Goal: Find specific fact

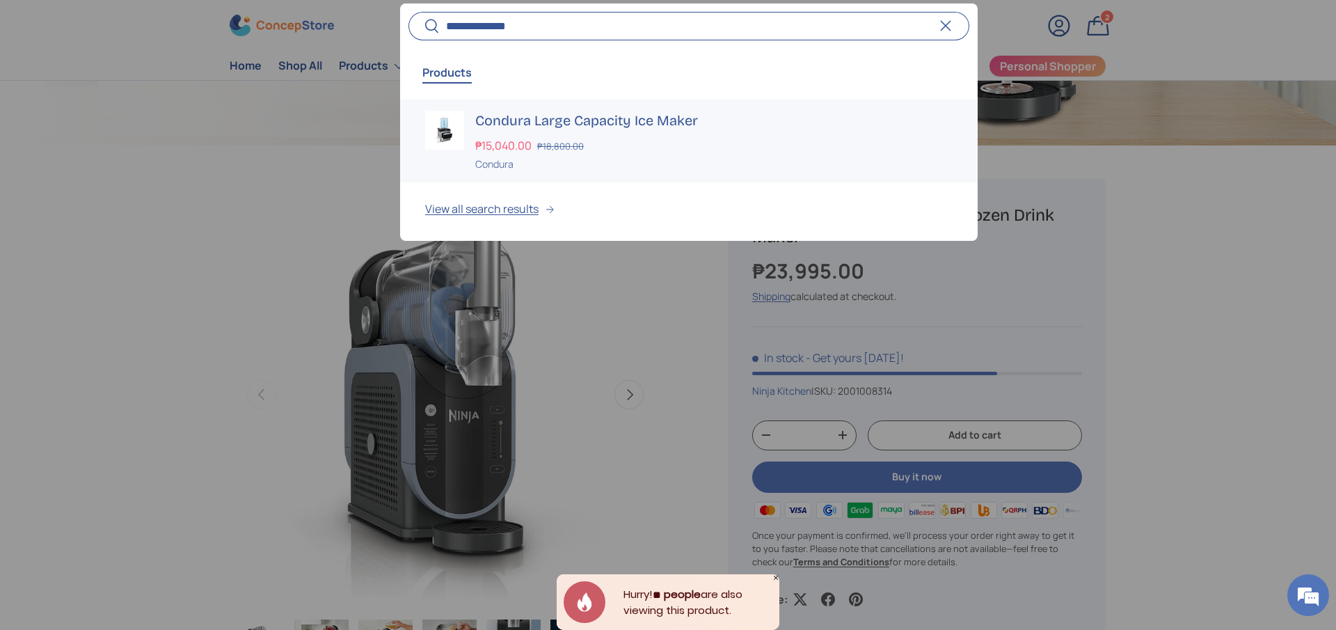
type input "**********"
click at [605, 127] on h3 "Condura Large Capacity Ice Maker" at bounding box center [713, 120] width 477 height 19
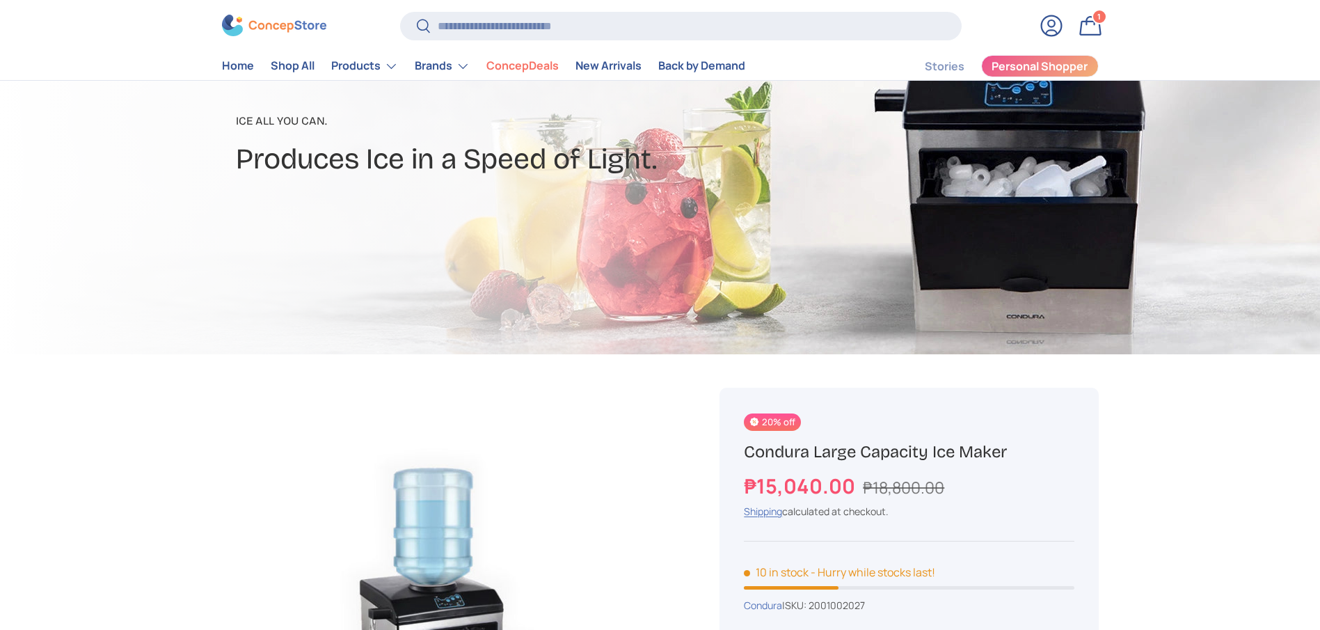
click at [892, 453] on h1 "Condura Large Capacity Ice Maker" at bounding box center [909, 452] width 330 height 22
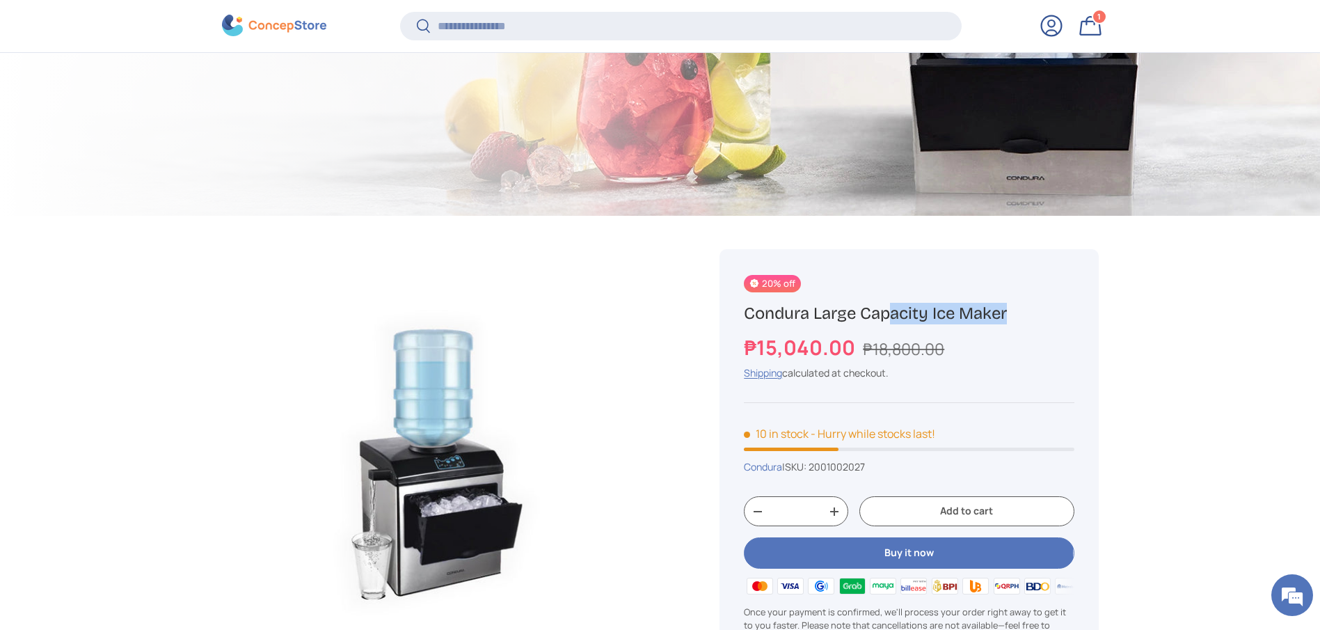
scroll to position [519, 0]
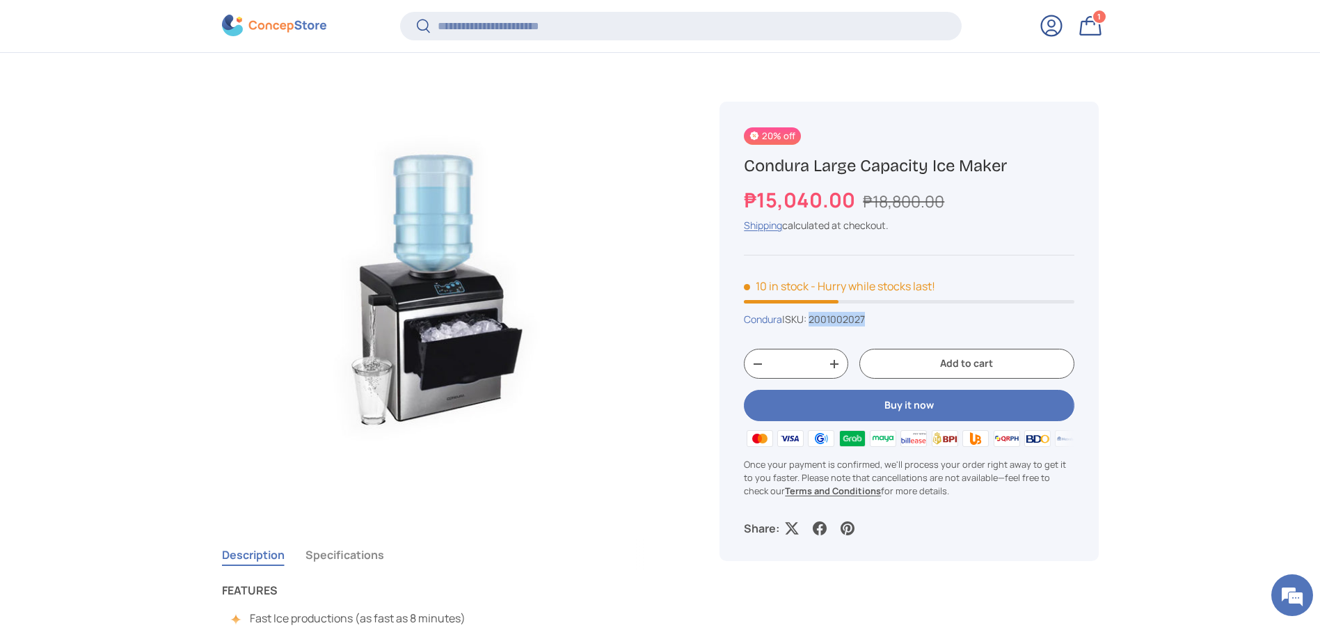
drag, startPoint x: 890, startPoint y: 313, endPoint x: 817, endPoint y: 324, distance: 74.0
click at [817, 324] on div "Condura | SKU: 2001002027" at bounding box center [909, 319] width 330 height 15
copy span "2001002027"
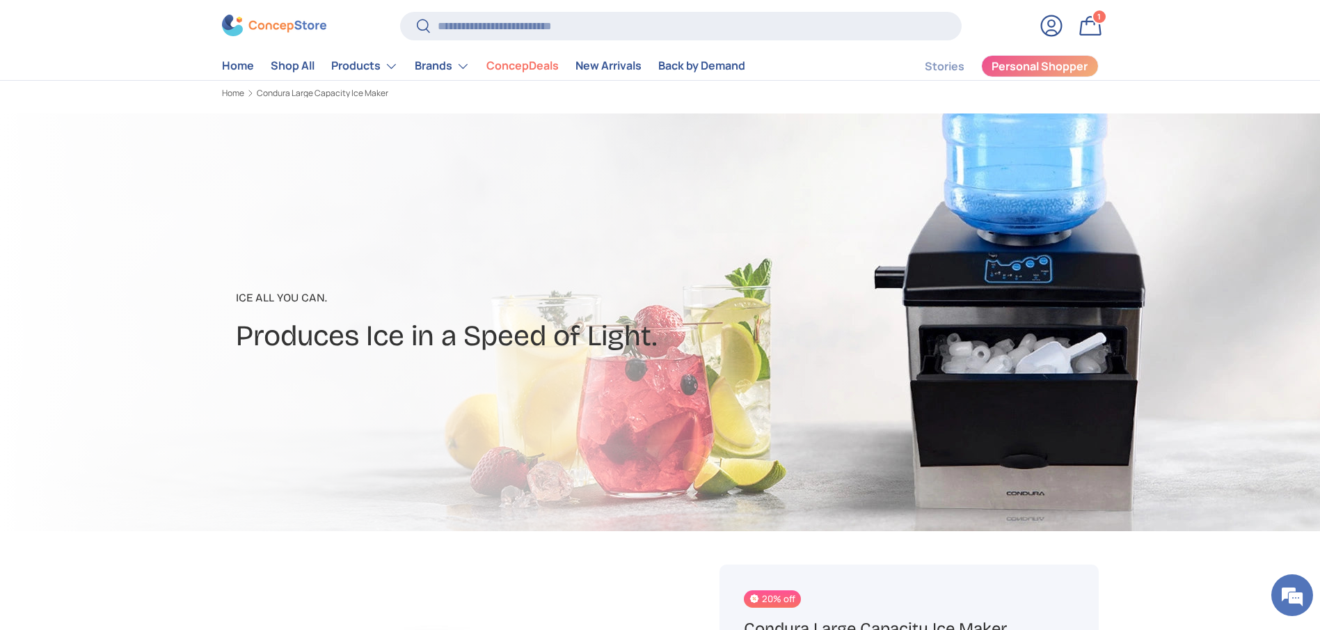
scroll to position [0, 0]
